Goal: Communication & Community: Answer question/provide support

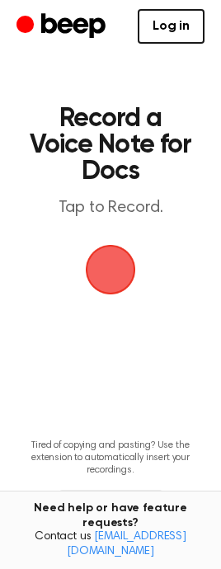
click at [106, 283] on span "button" at bounding box center [110, 269] width 92 height 92
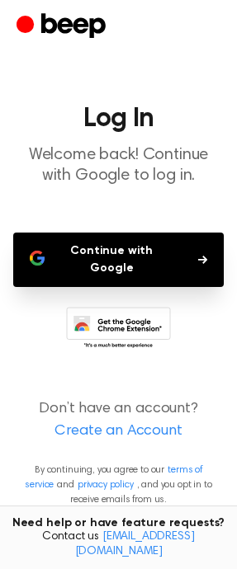
click at [105, 250] on button "Continue with Google" at bounding box center [118, 259] width 210 height 54
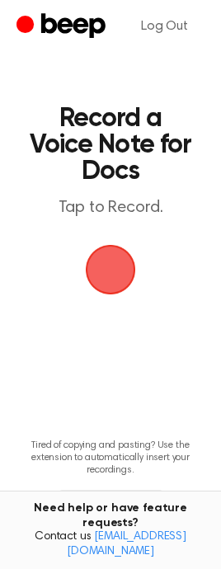
click at [102, 259] on span "button" at bounding box center [111, 270] width 90 height 90
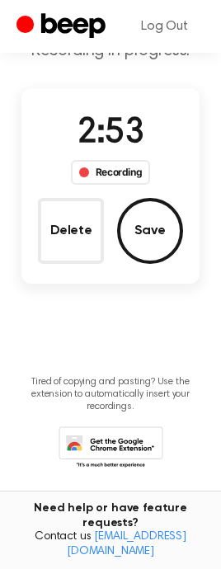
scroll to position [83, 0]
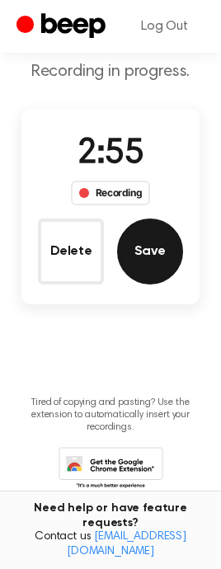
click at [151, 237] on button "Save" at bounding box center [150, 251] width 66 height 66
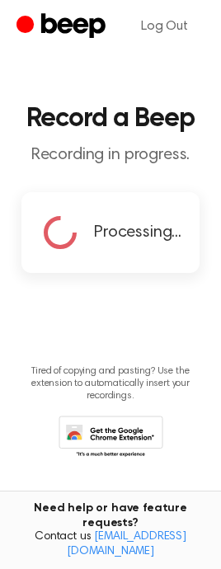
scroll to position [0, 0]
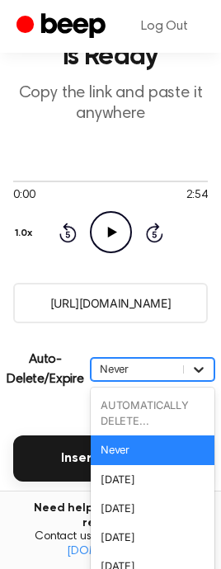
click at [198, 381] on div "option Never focused, 2 of 6. 6 results available. Use Up and Down to choose op…" at bounding box center [153, 369] width 124 height 23
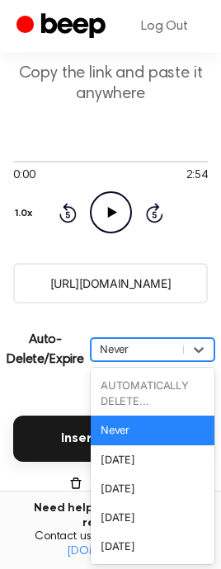
click at [150, 431] on div "Never" at bounding box center [153, 429] width 124 height 29
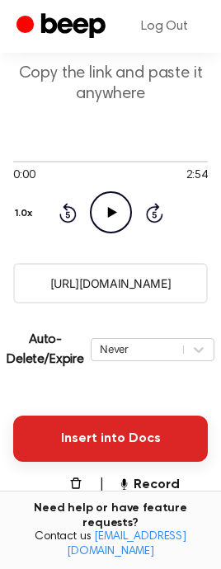
click at [107, 439] on button "Insert into Docs" at bounding box center [110, 438] width 195 height 46
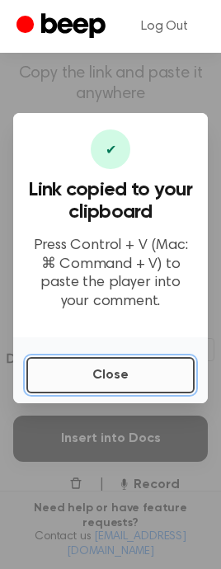
click at [135, 373] on button "Close" at bounding box center [110, 375] width 168 height 36
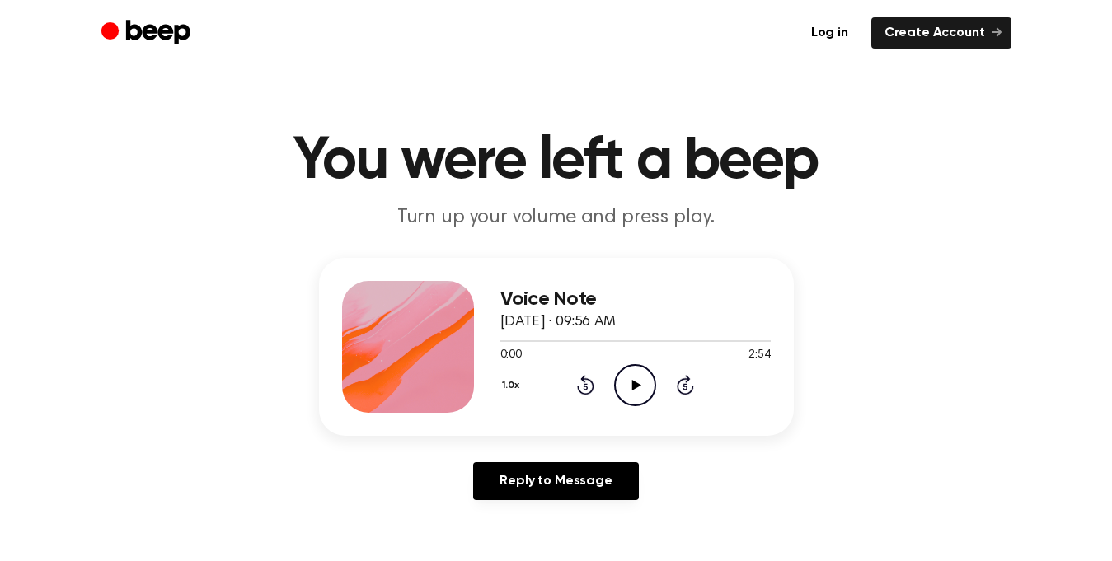
click at [652, 378] on icon "Play Audio" at bounding box center [635, 385] width 42 height 42
click at [645, 380] on icon "Pause Audio" at bounding box center [635, 385] width 42 height 42
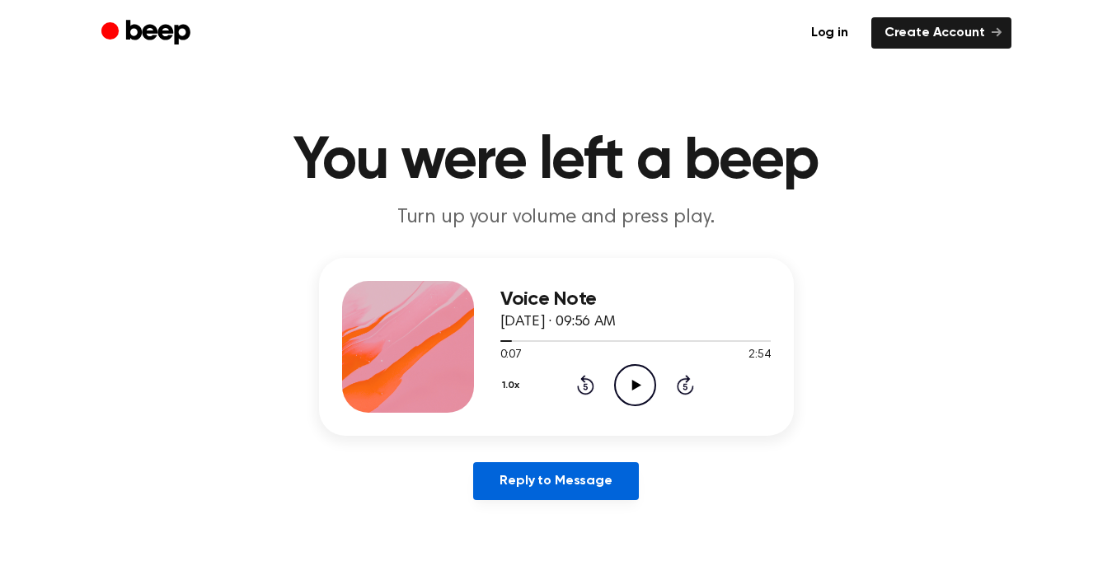
click at [608, 476] on link "Reply to Message" at bounding box center [555, 481] width 165 height 38
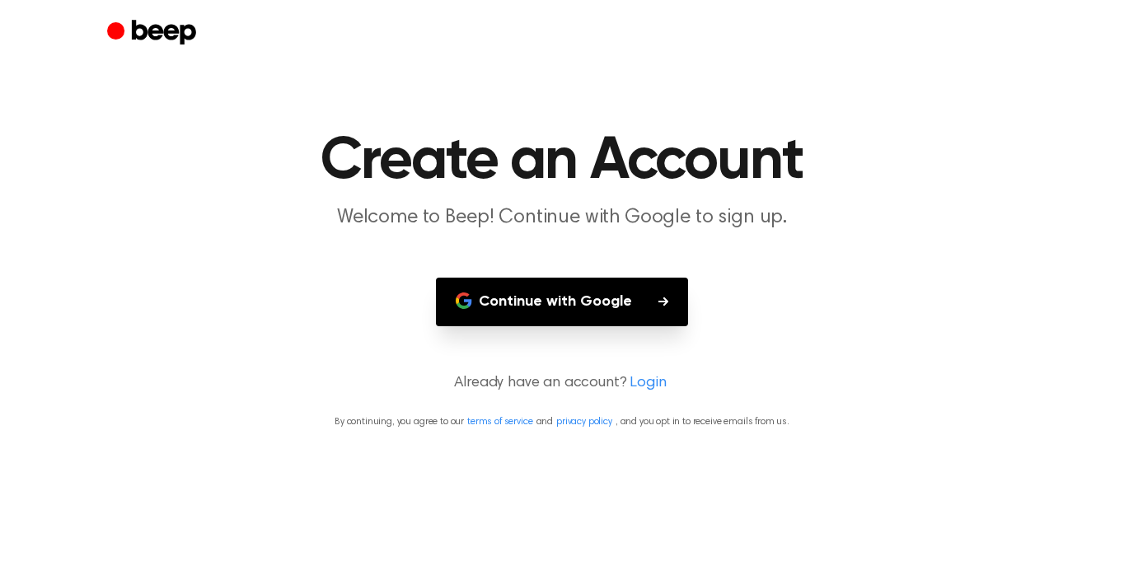
click at [609, 293] on button "Continue with Google" at bounding box center [562, 302] width 252 height 49
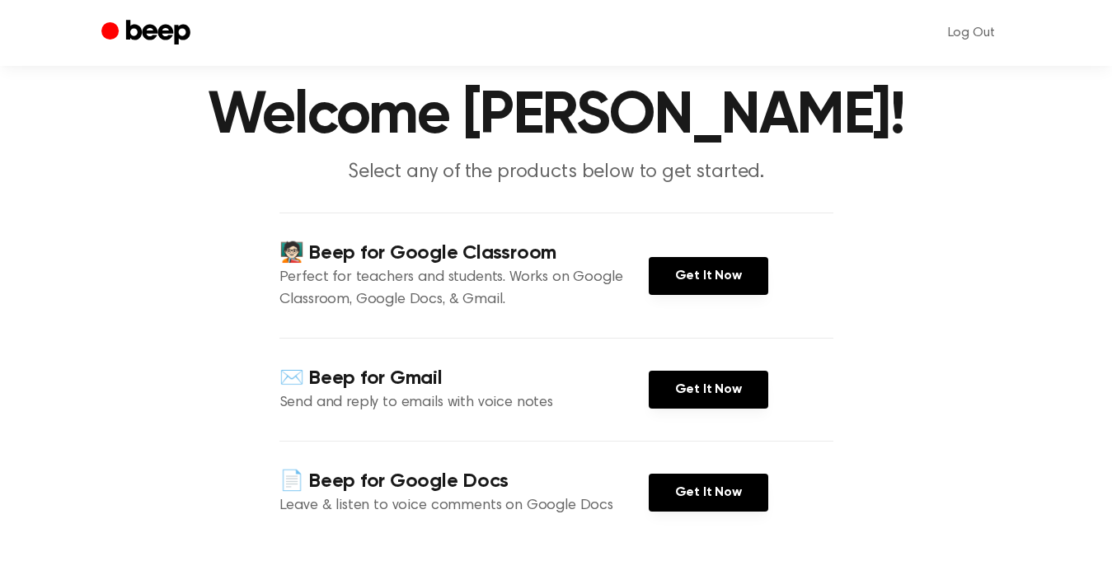
scroll to position [47, 0]
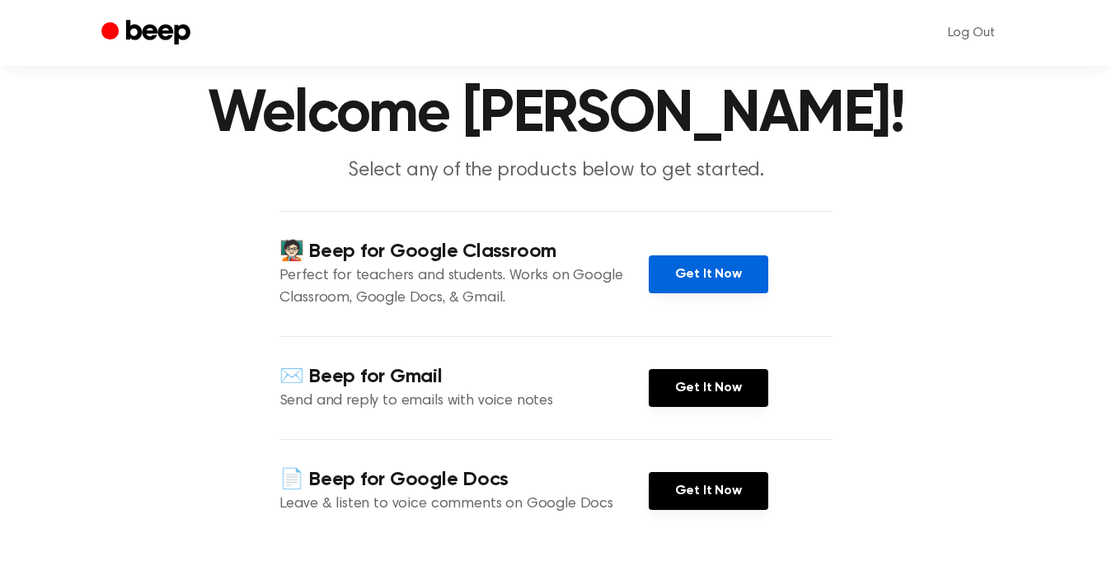
click at [694, 269] on link "Get It Now" at bounding box center [709, 275] width 120 height 38
